Goal: Information Seeking & Learning: Learn about a topic

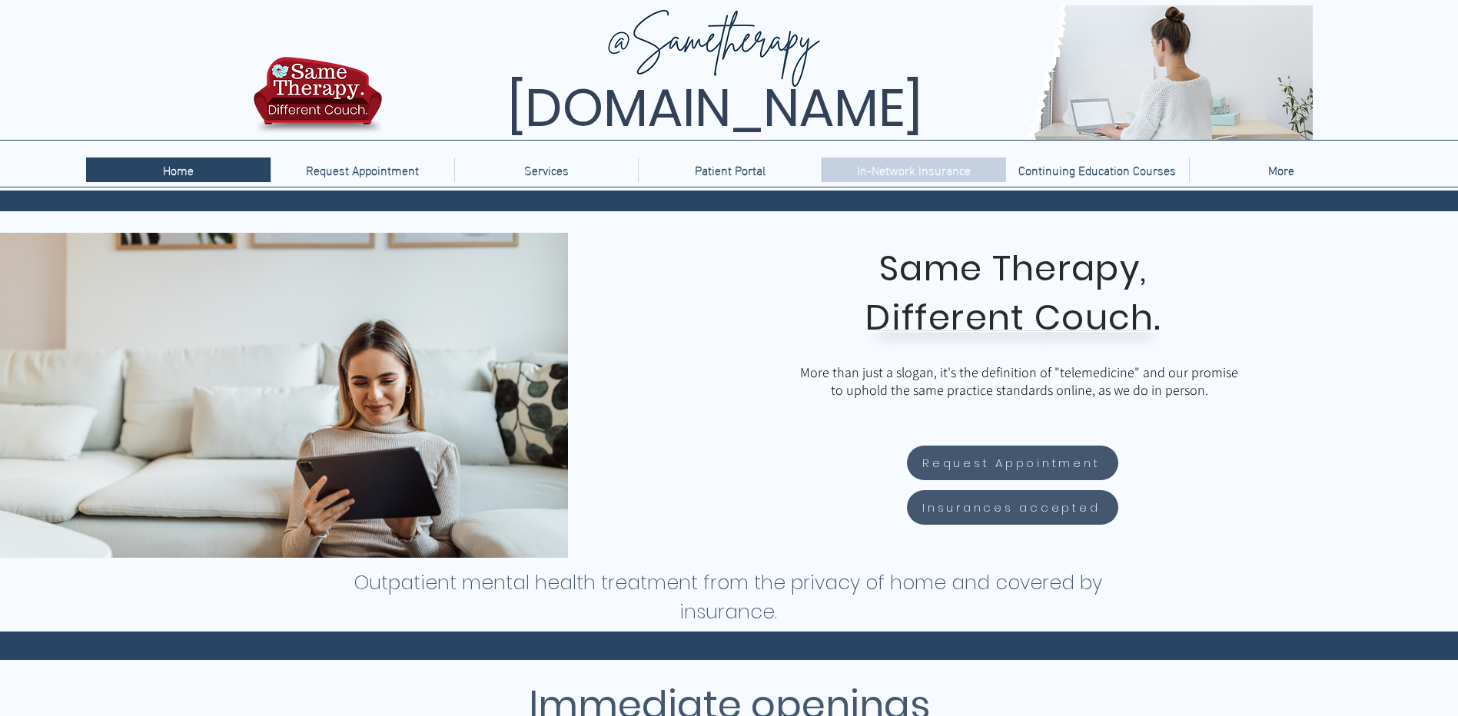
click at [911, 174] on p "In-Network Insurance" at bounding box center [913, 170] width 129 height 25
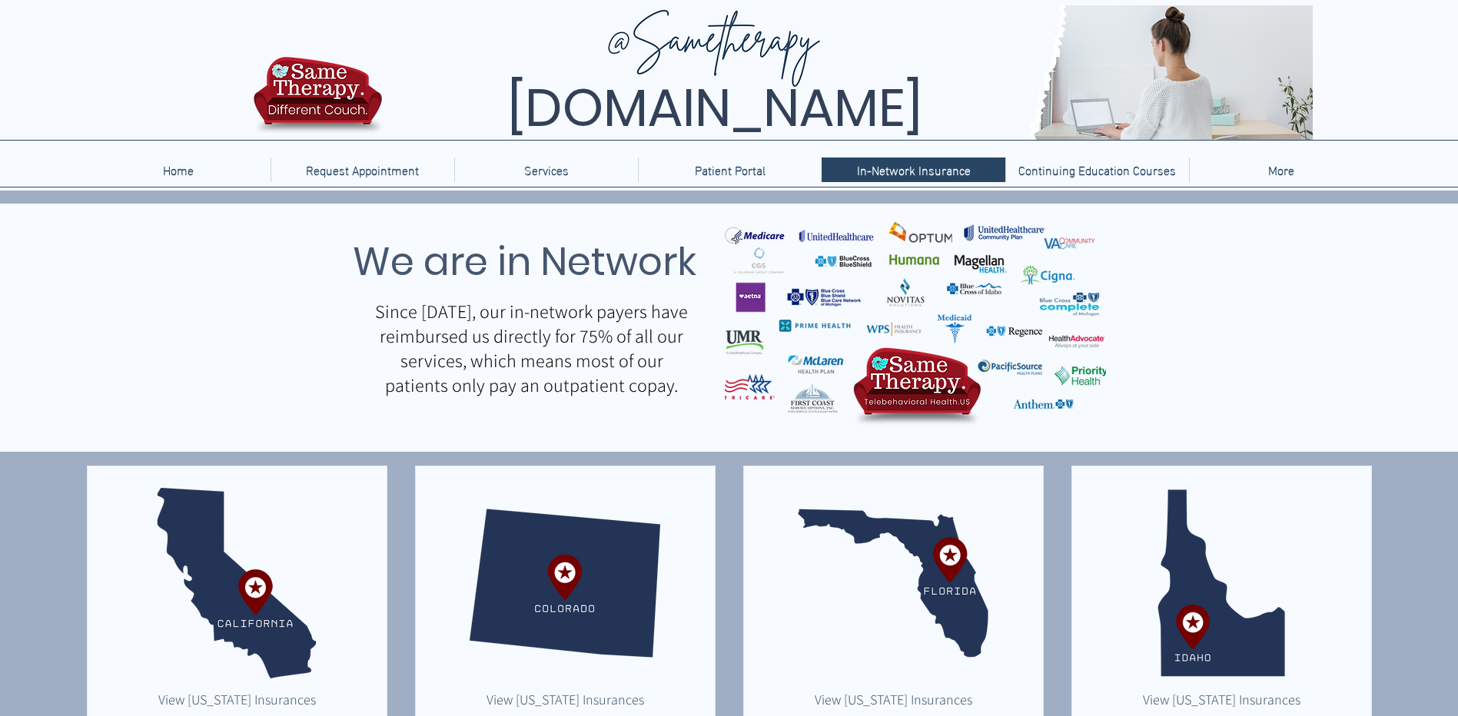
click at [840, 300] on img "main content" at bounding box center [915, 320] width 381 height 224
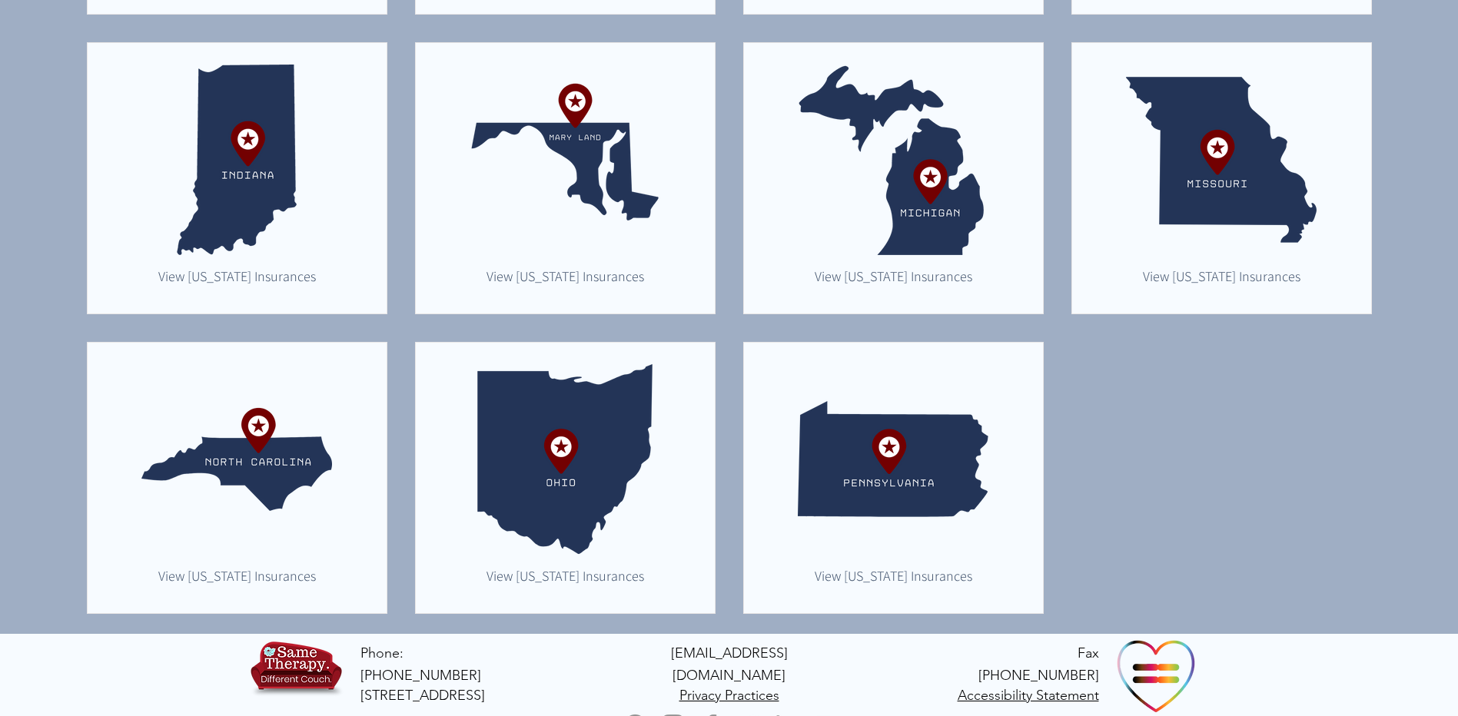
scroll to position [727, 0]
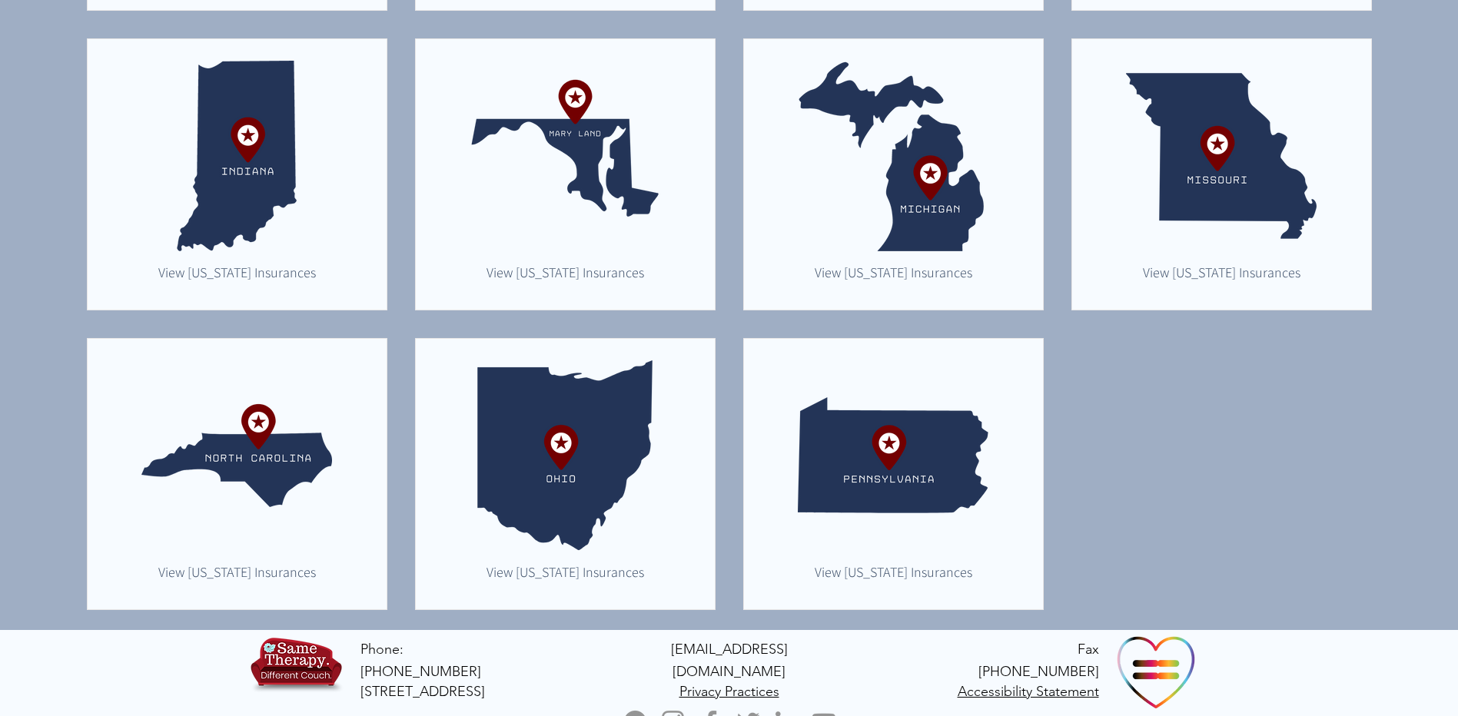
click at [883, 441] on img "main content" at bounding box center [893, 455] width 191 height 191
